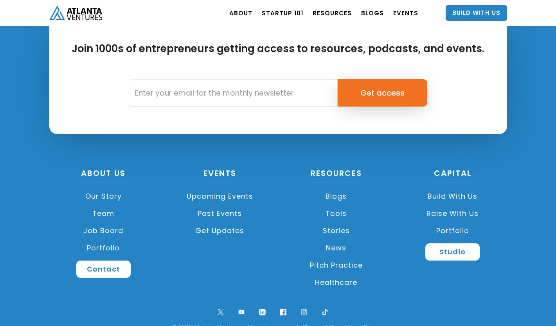
scroll to position [1865, 0]
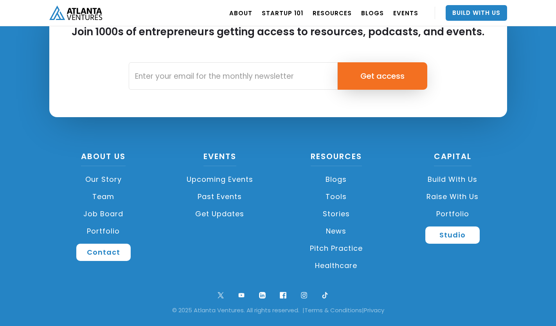
click at [110, 176] on link "Our Story" at bounding box center [103, 179] width 109 height 17
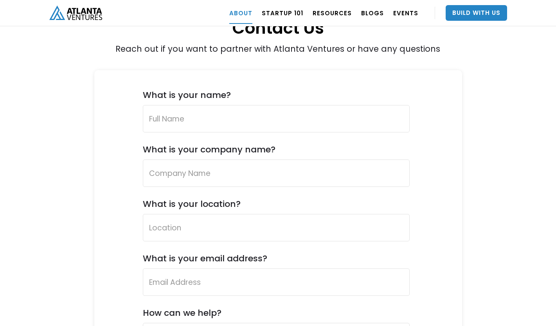
scroll to position [2925, 0]
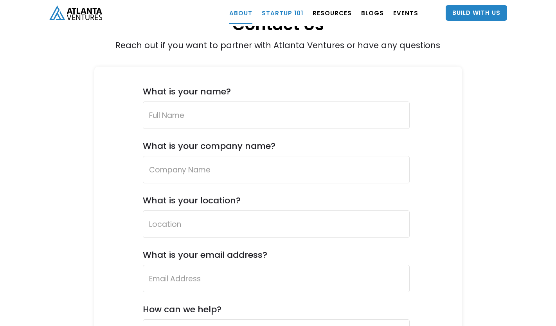
click at [282, 10] on link "Startup 101" at bounding box center [282, 13] width 41 height 22
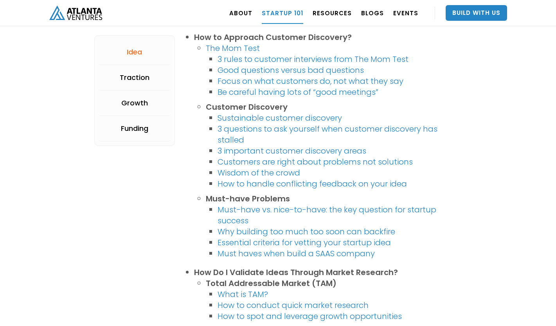
scroll to position [275, 0]
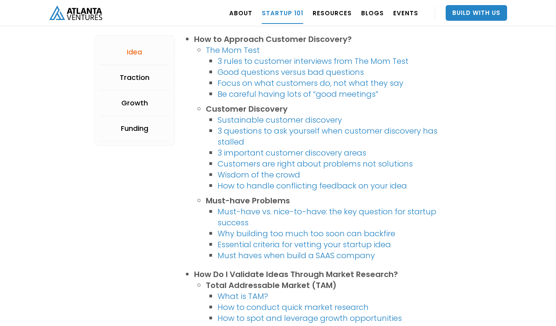
click at [291, 209] on link "Must-have vs. nice-to-have: the key question for startup success" at bounding box center [327, 217] width 219 height 22
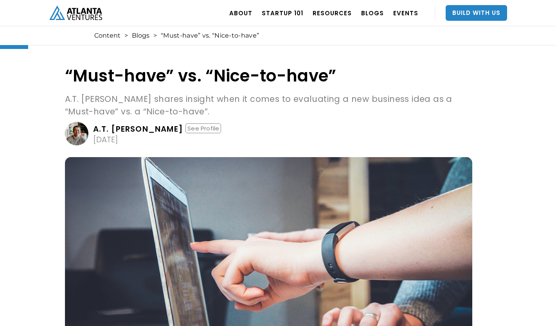
scroll to position [2, 0]
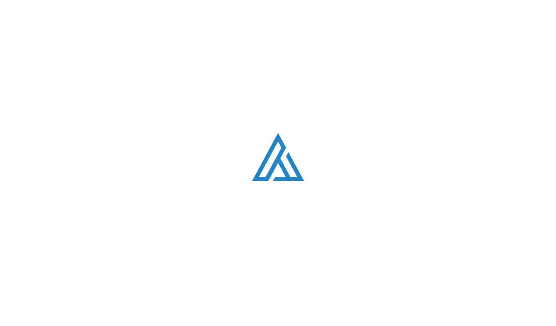
scroll to position [275, 0]
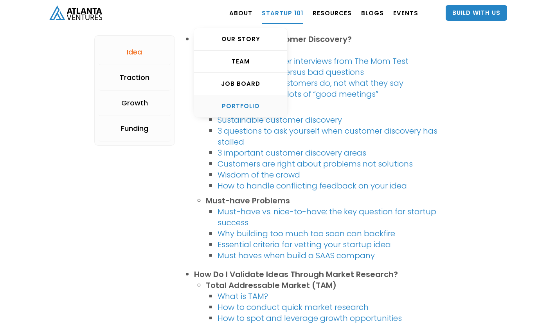
click at [255, 107] on div "PORTFOLIO" at bounding box center [240, 106] width 93 height 8
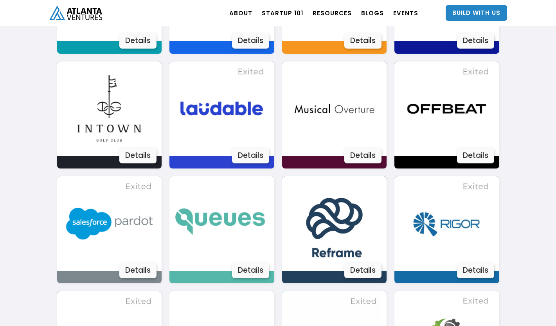
scroll to position [1104, 0]
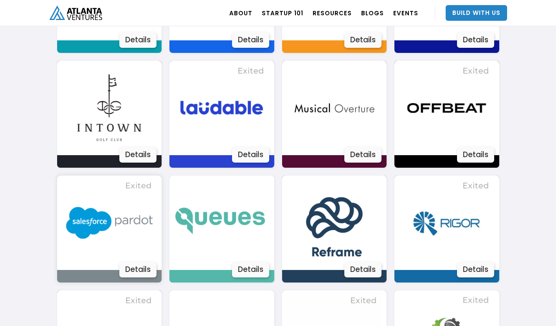
click at [144, 270] on div "Details" at bounding box center [137, 269] width 37 height 16
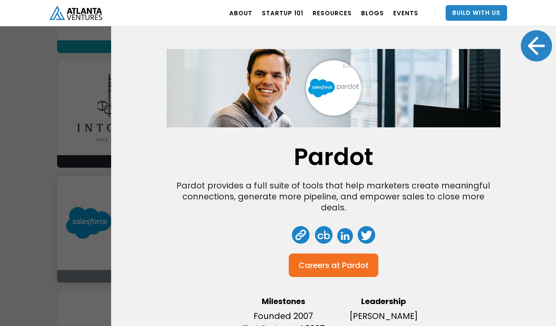
scroll to position [14, 0]
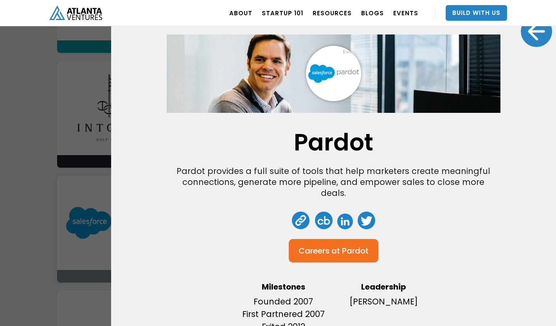
click at [531, 36] on div at bounding box center [536, 31] width 31 height 31
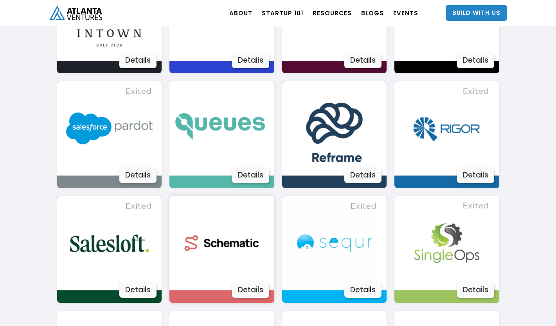
scroll to position [1212, 0]
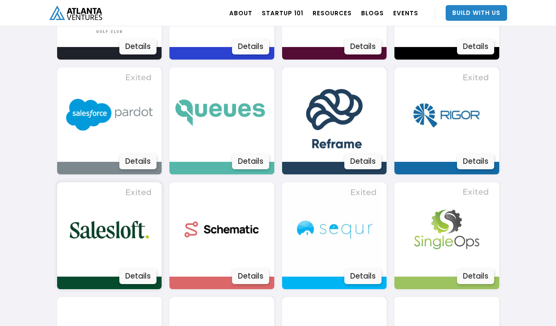
click at [124, 225] on img at bounding box center [109, 229] width 94 height 94
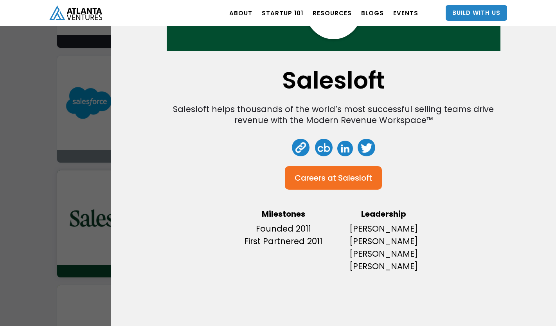
scroll to position [1226, 0]
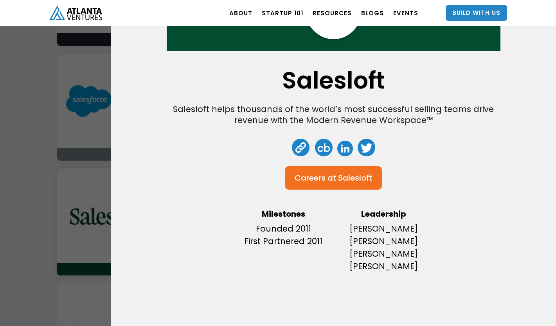
click at [371, 241] on p "Kyle Porter Rob Forman Tim Dorr David Cummings" at bounding box center [384, 247] width 92 height 50
click at [386, 253] on p "Kyle Porter Rob Forman Tim Dorr David Cummings" at bounding box center [384, 247] width 92 height 50
click at [21, 240] on div "Salesloft Salesloft helps thousands of the world’s most successful selling team…" at bounding box center [278, 163] width 556 height 326
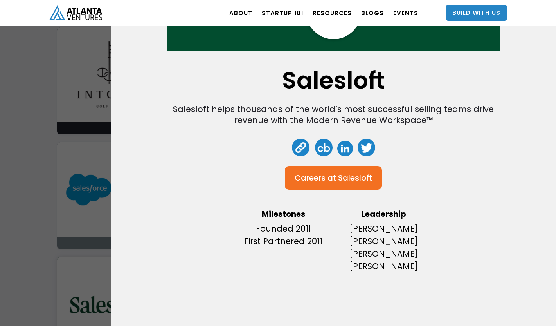
scroll to position [0, 0]
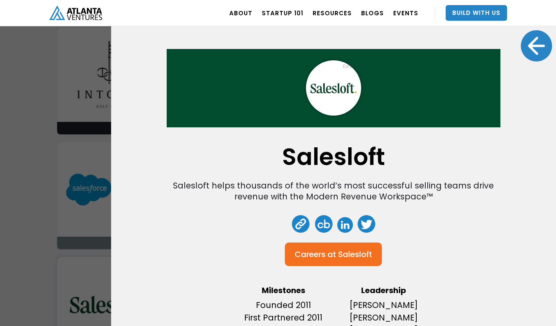
click at [536, 49] on div at bounding box center [536, 45] width 31 height 31
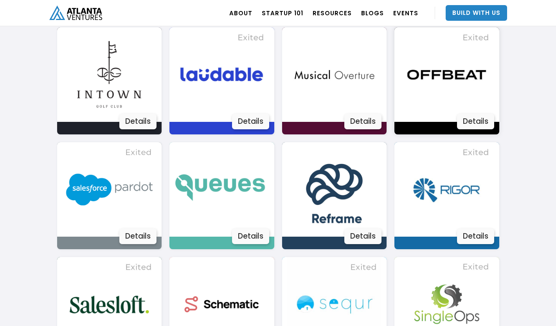
click at [464, 81] on img at bounding box center [447, 74] width 94 height 94
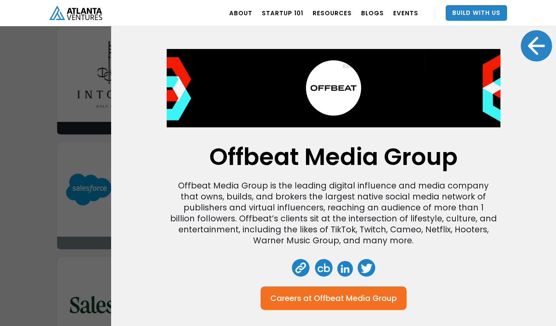
scroll to position [99, 0]
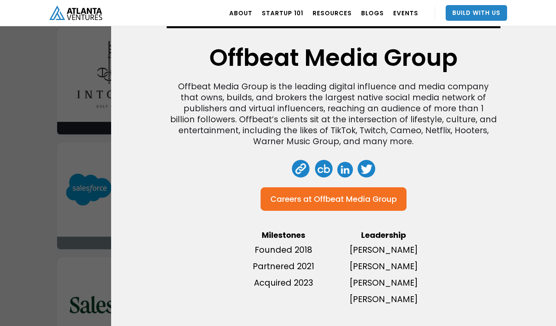
click at [25, 181] on div "Offbeat Media Group Offbeat Media Group is the leading digital influence and me…" at bounding box center [278, 163] width 556 height 326
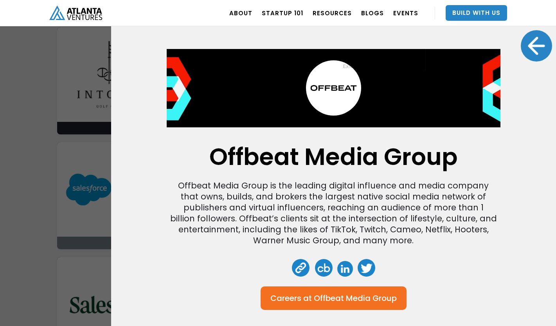
click at [534, 43] on div at bounding box center [536, 45] width 31 height 31
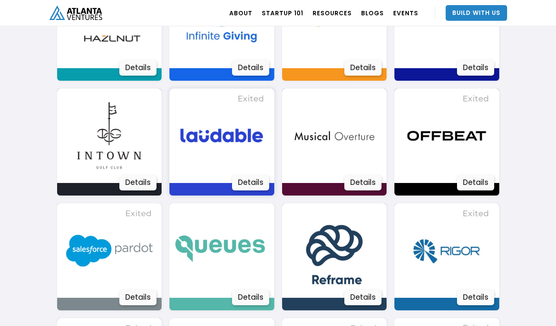
scroll to position [1058, 0]
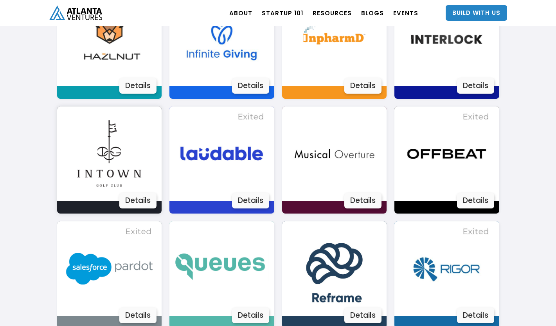
click at [121, 138] on img at bounding box center [109, 153] width 94 height 94
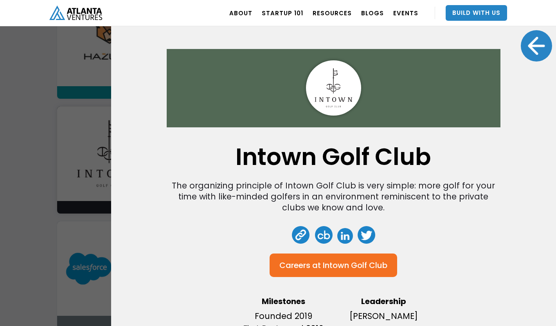
scroll to position [13, 0]
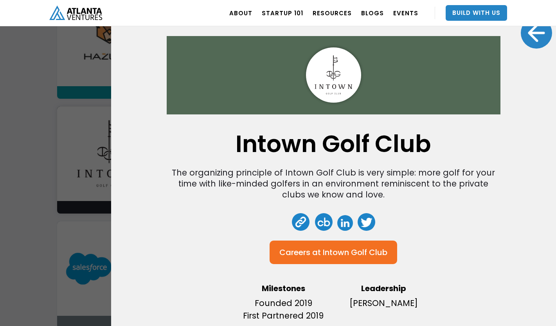
click at [299, 223] on link at bounding box center [301, 222] width 18 height 18
click at [540, 37] on div at bounding box center [536, 32] width 31 height 31
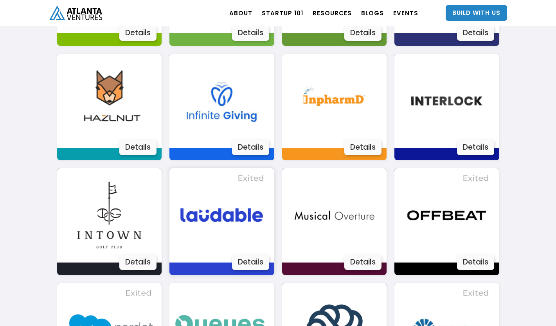
scroll to position [997, 0]
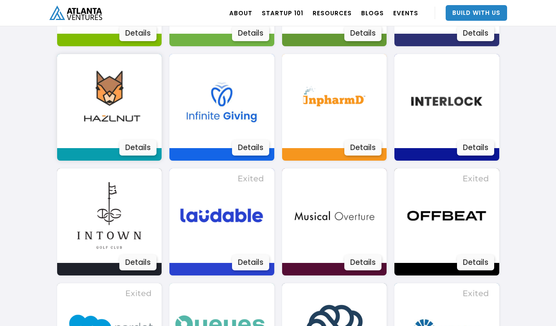
click at [101, 71] on img at bounding box center [109, 101] width 94 height 94
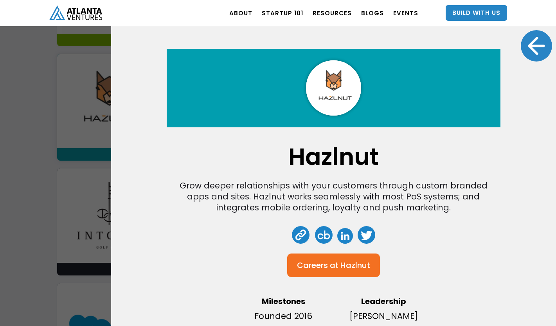
scroll to position [33, 0]
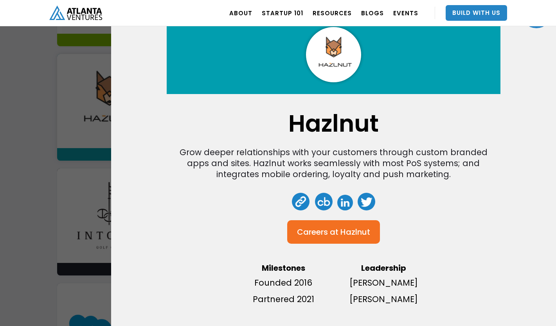
click at [401, 295] on p "[PERSON_NAME]" at bounding box center [384, 299] width 92 height 13
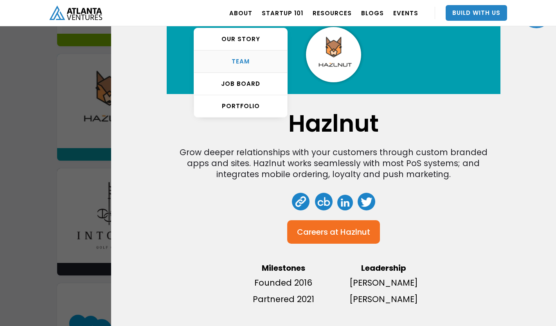
click at [259, 61] on div "TEAM" at bounding box center [240, 62] width 93 height 8
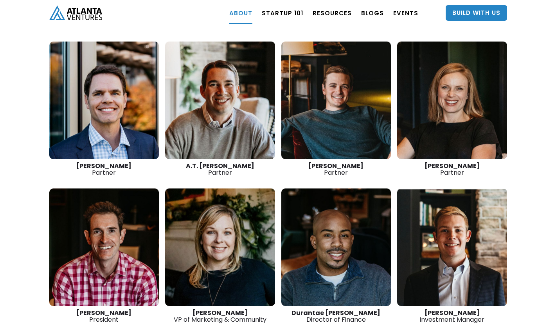
scroll to position [1068, 0]
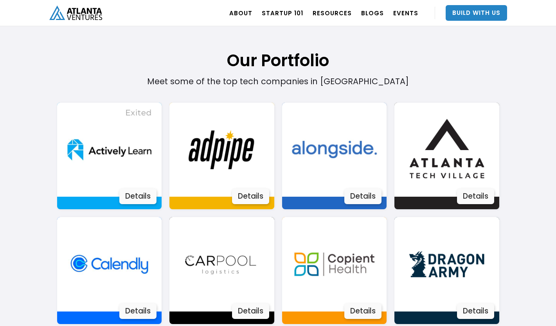
scroll to position [489, 0]
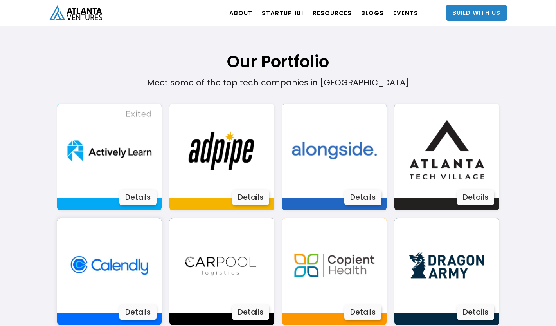
click at [116, 282] on img at bounding box center [109, 265] width 94 height 94
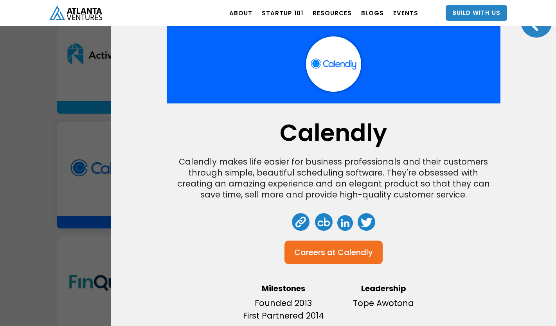
scroll to position [635, 0]
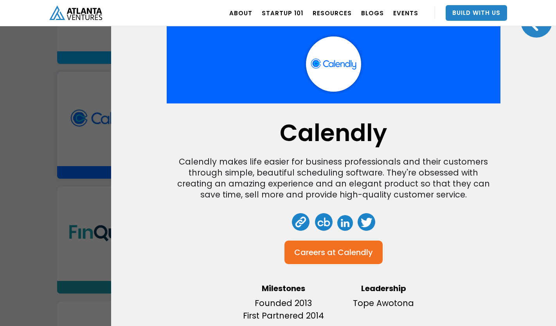
click at [40, 166] on div "Calendly Calendly makes life easier for business professionals and their custom…" at bounding box center [278, 163] width 556 height 326
click at [532, 35] on div at bounding box center [536, 21] width 31 height 31
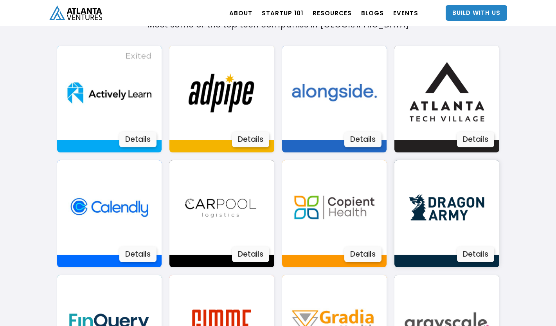
scroll to position [540, 0]
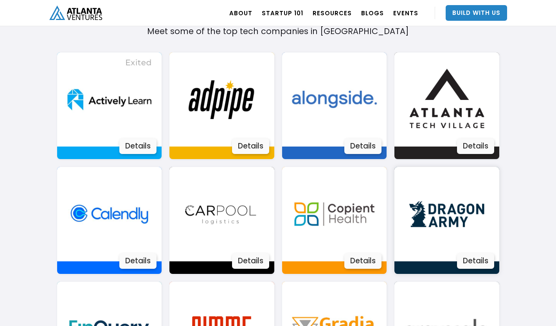
click at [455, 228] on img at bounding box center [447, 214] width 94 height 94
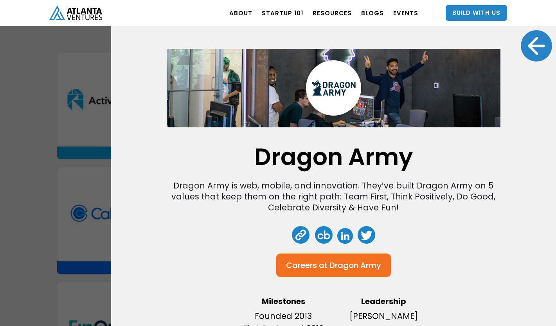
scroll to position [29, 0]
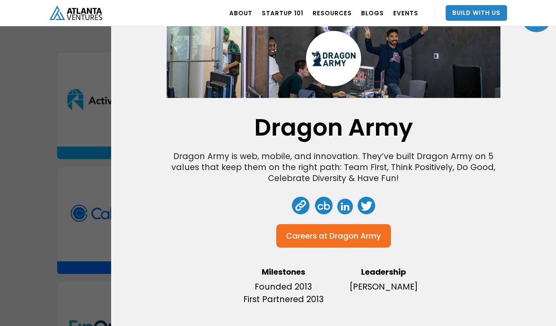
click at [295, 202] on link at bounding box center [301, 205] width 18 height 18
